Goal: Find specific page/section: Find specific page/section

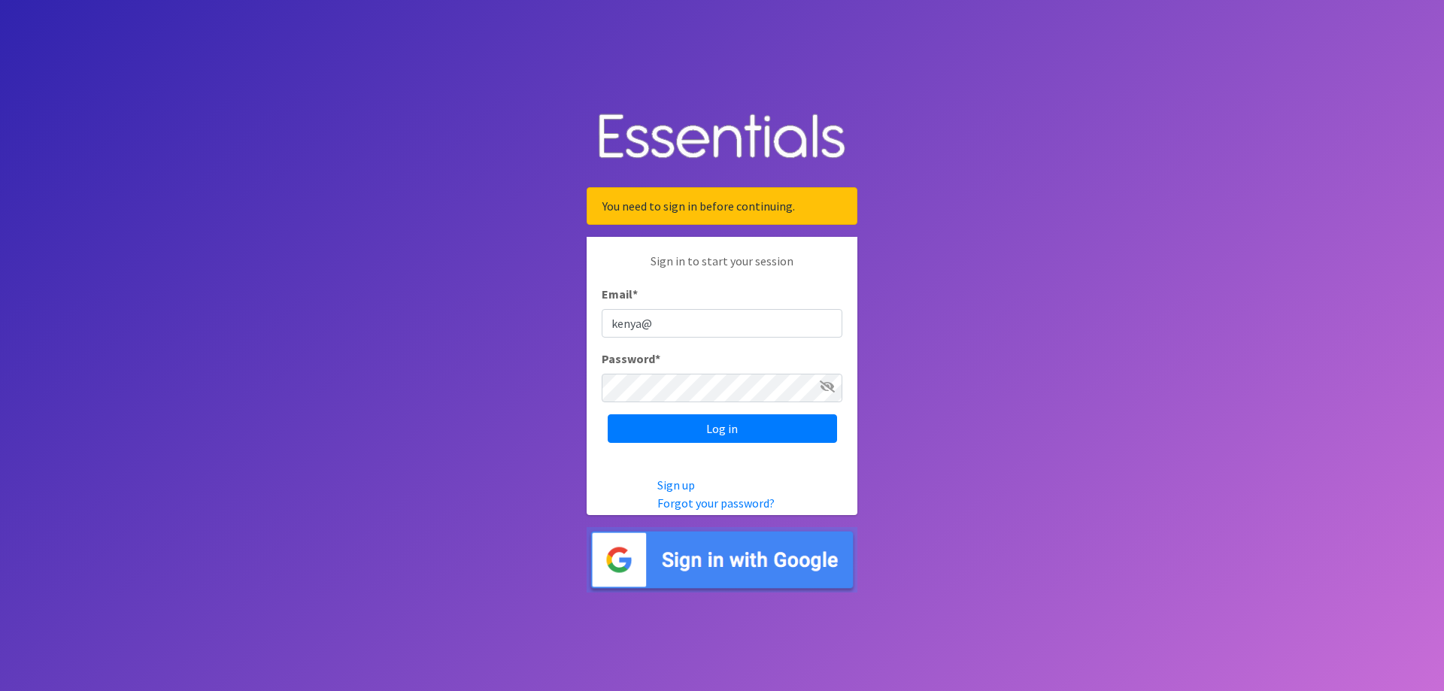
type input "[EMAIL_ADDRESS][DOMAIN_NAME]"
click at [723, 434] on input "Log in" at bounding box center [722, 428] width 229 height 29
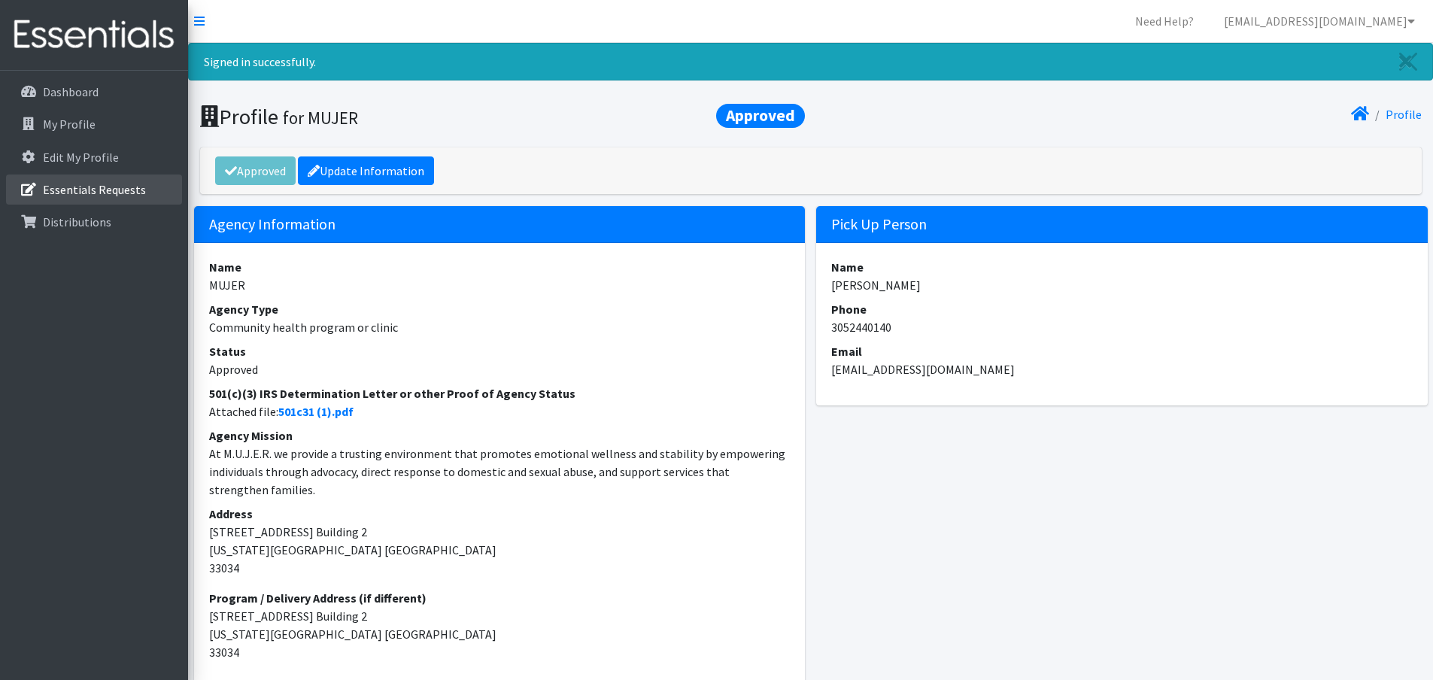
click at [102, 182] on p "Essentials Requests" at bounding box center [94, 189] width 103 height 15
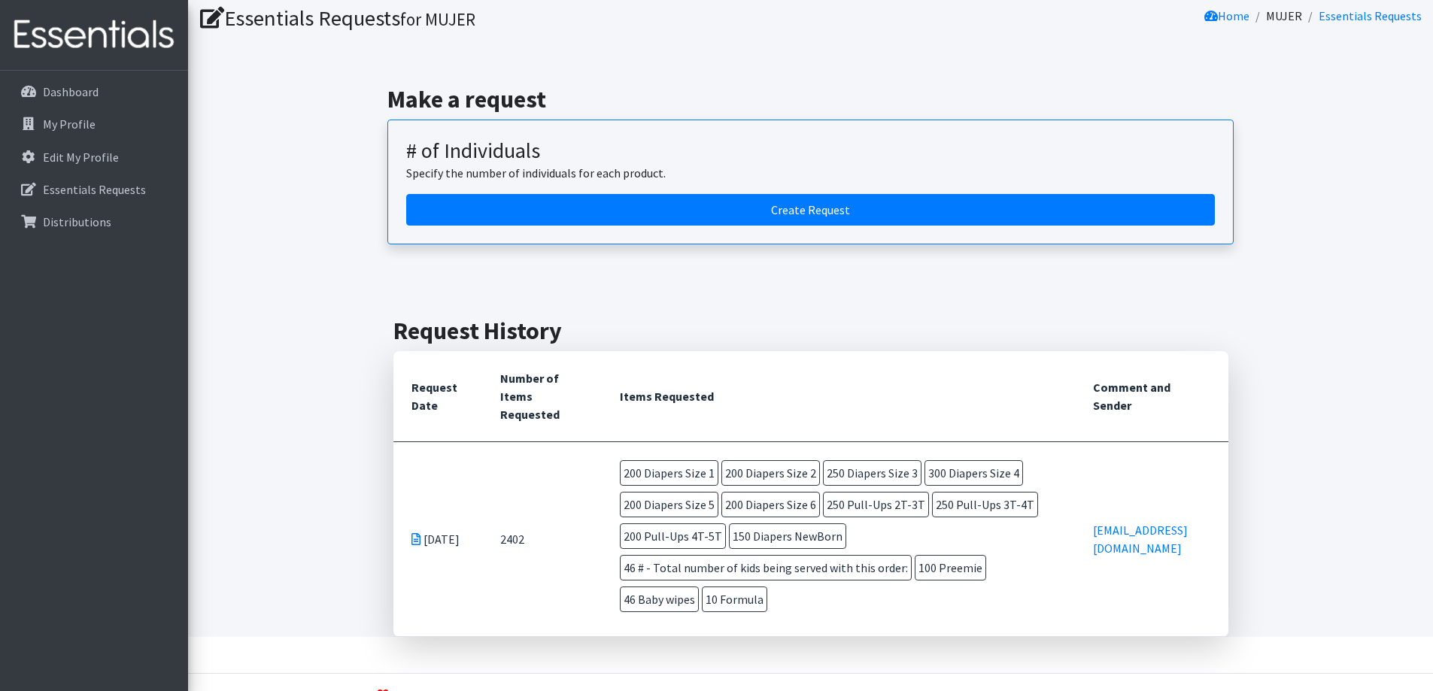
scroll to position [87, 0]
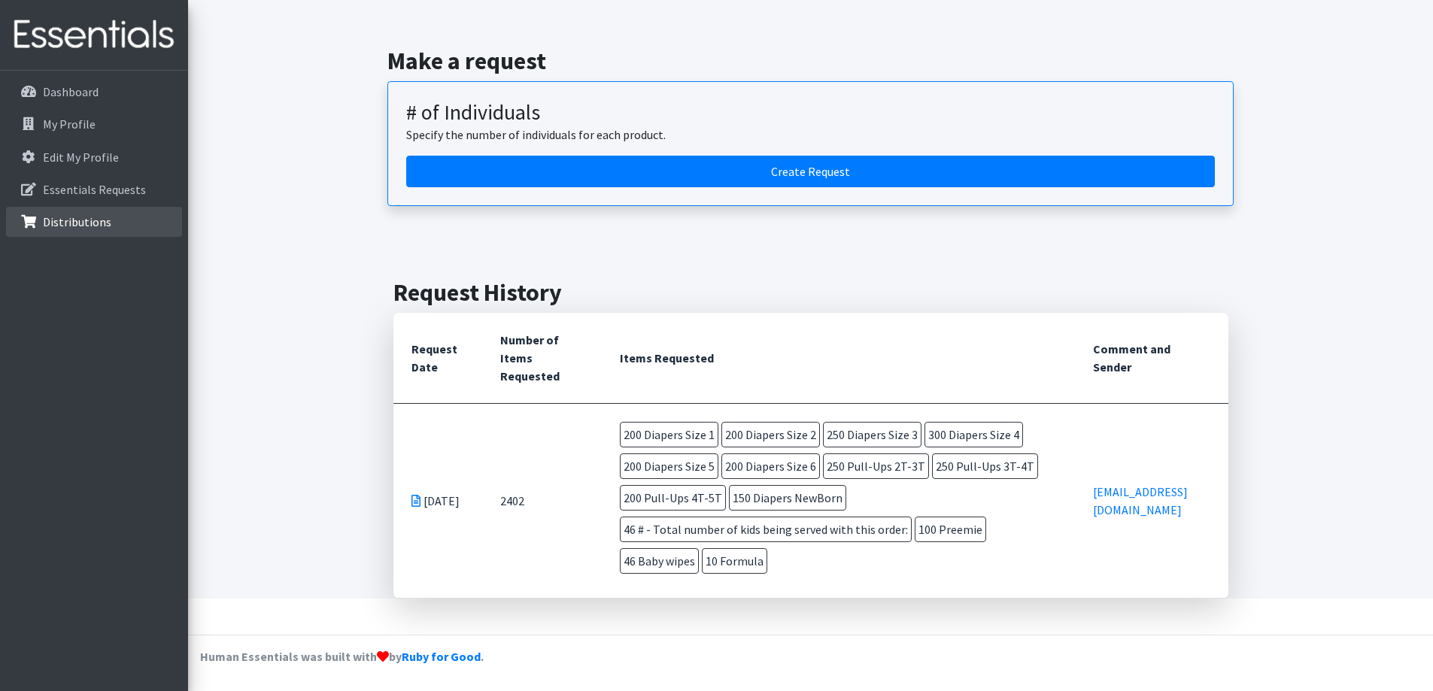
click at [157, 216] on link "Distributions" at bounding box center [94, 222] width 176 height 30
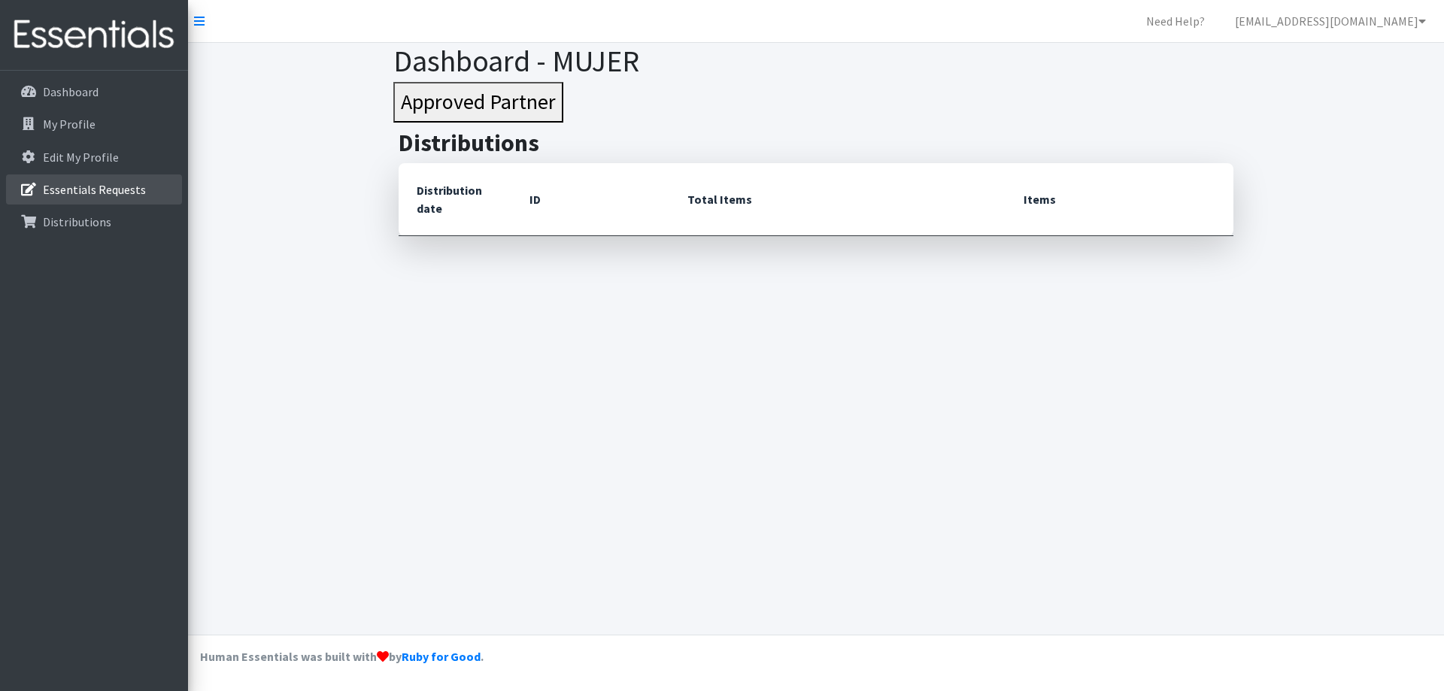
click at [62, 182] on p "Essentials Requests" at bounding box center [94, 189] width 103 height 15
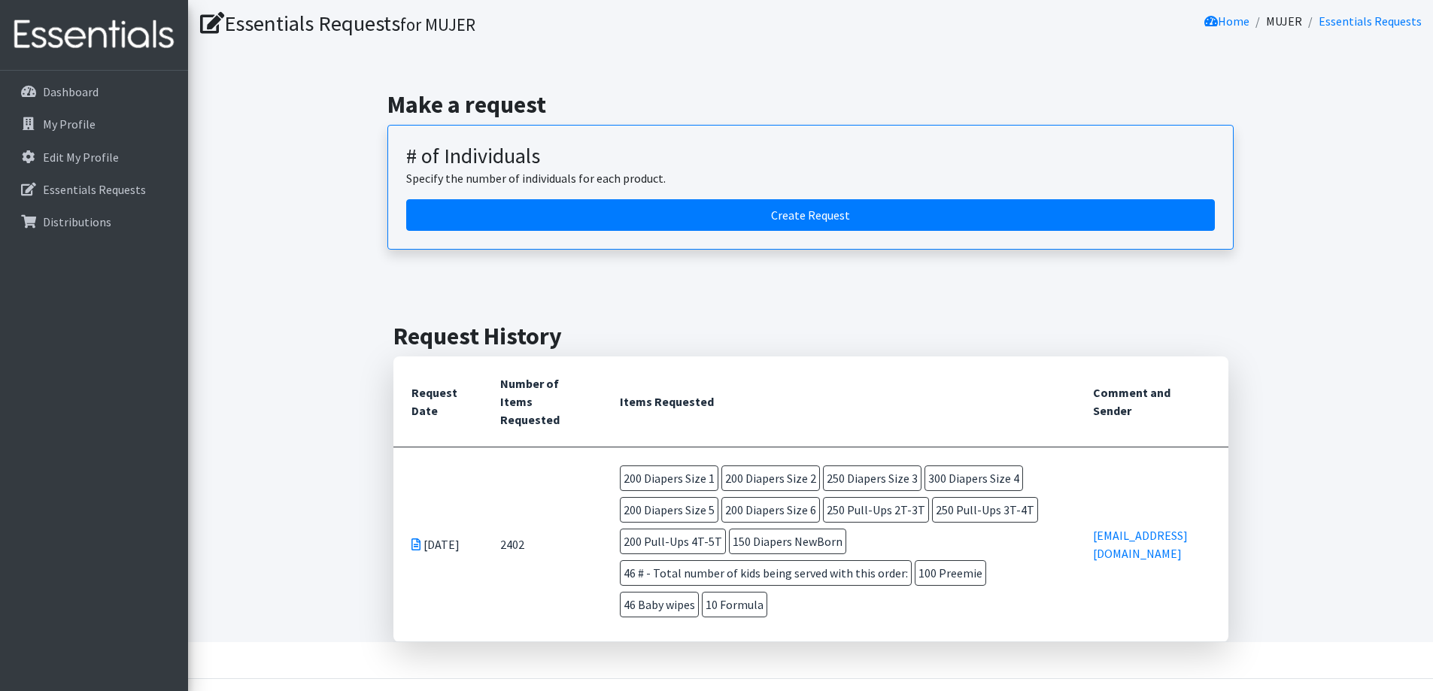
scroll to position [87, 0]
